Goal: Information Seeking & Learning: Learn about a topic

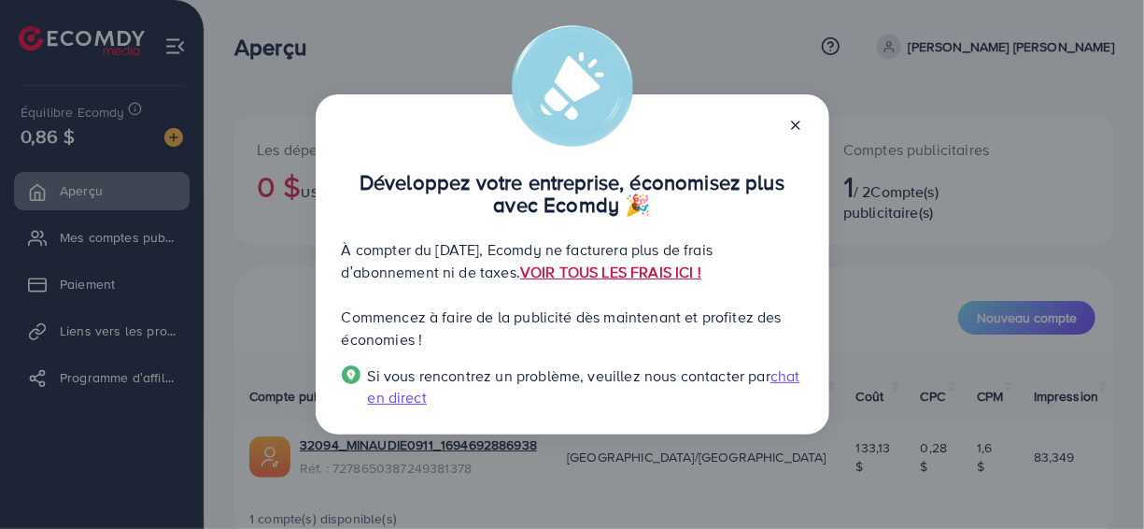
click at [647, 273] on link "VOIR TOUS LES FRAIS ICI !" at bounding box center [610, 272] width 181 height 21
click at [442, 392] on span "chat en direct" at bounding box center [584, 386] width 433 height 42
click at [92, 241] on div "Développez votre entreprise, économisez plus avec Ecomdy 🎉 À compter du [DATE],…" at bounding box center [572, 264] width 1144 height 529
click at [797, 125] on icon at bounding box center [795, 125] width 15 height 15
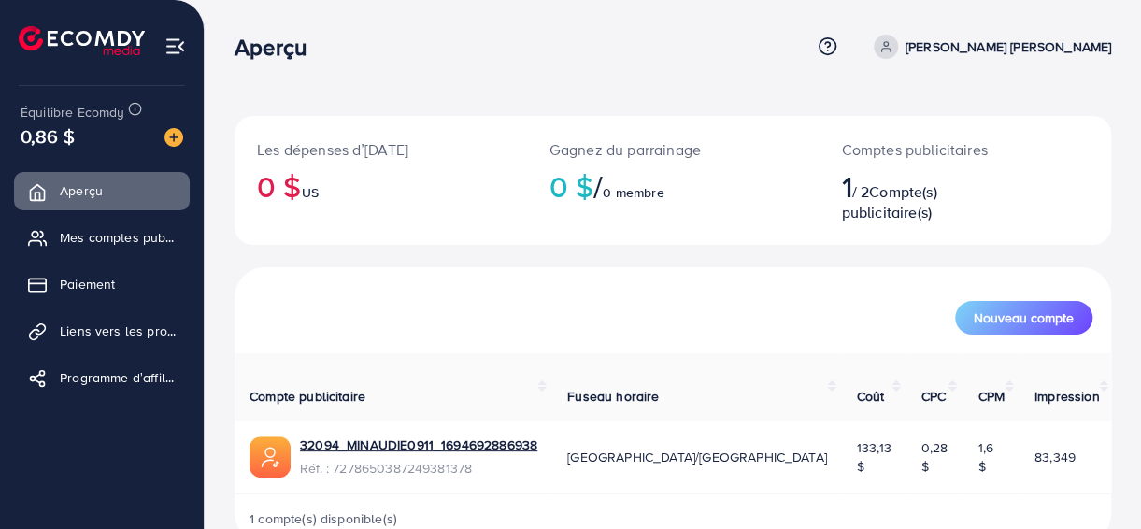
scroll to position [43, 0]
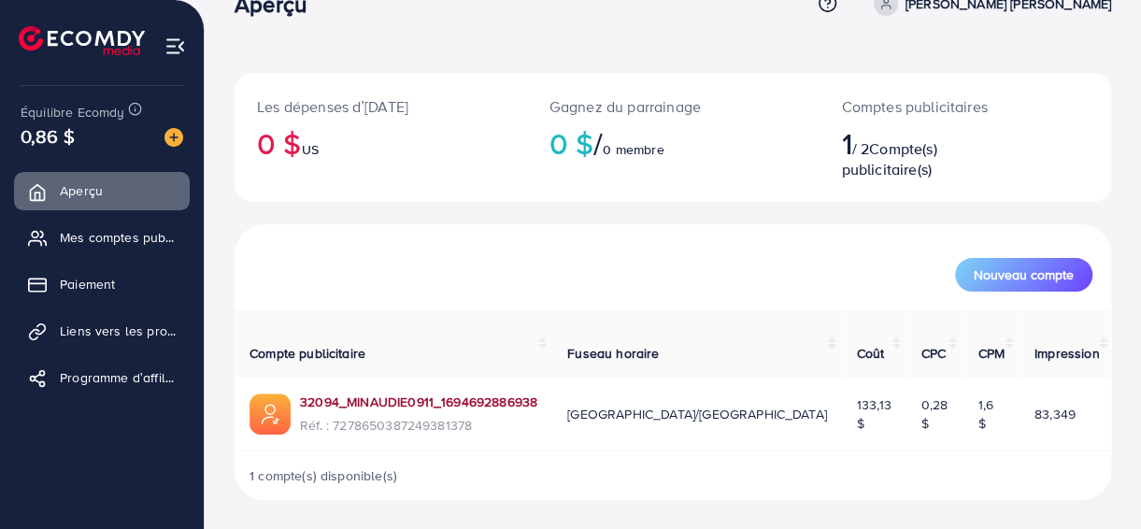
click at [404, 402] on link "32094_MINAUDIE0911_1694692886938" at bounding box center [418, 401] width 237 height 19
